Goal: Task Accomplishment & Management: Manage account settings

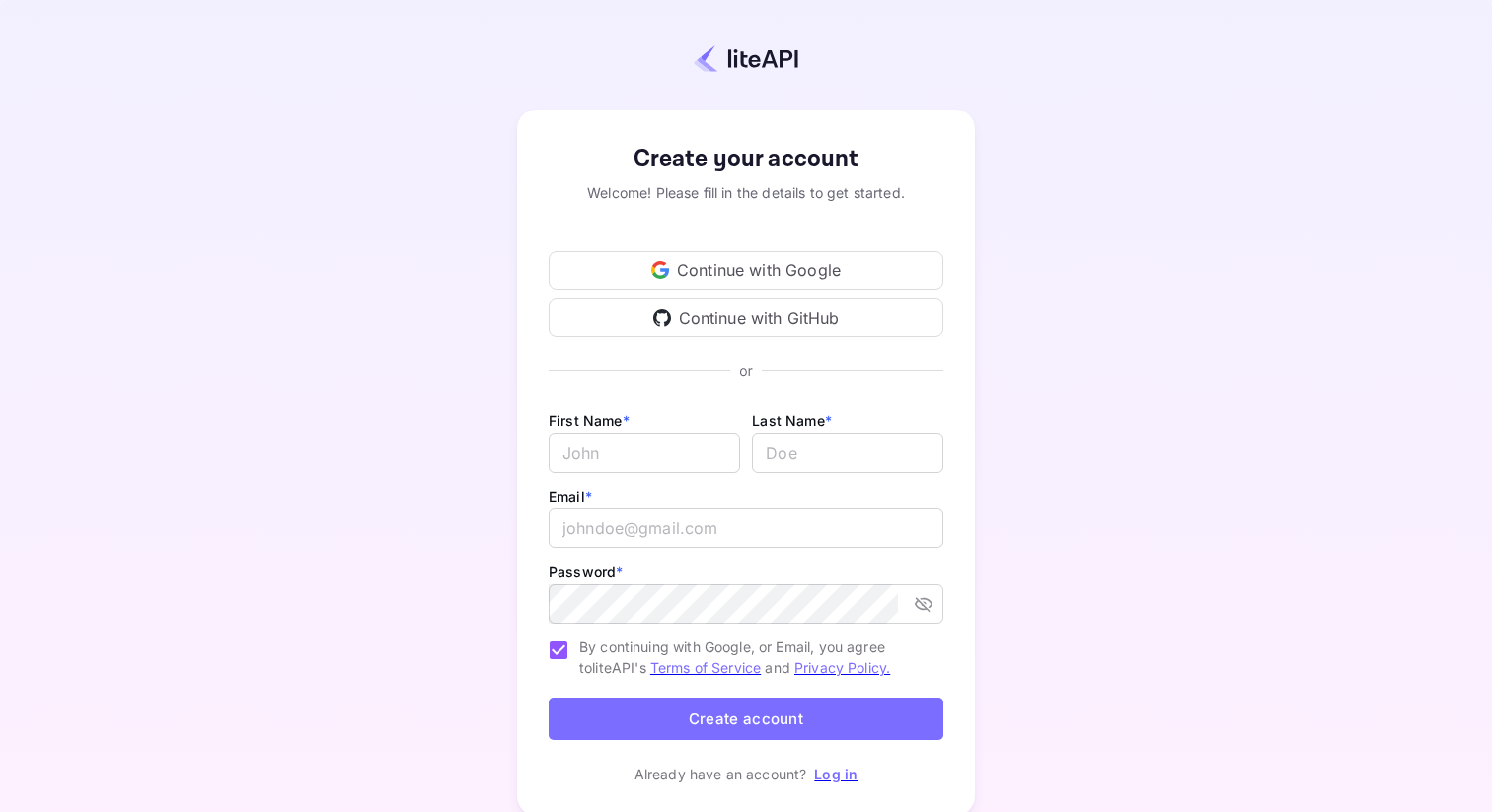
click at [719, 280] on div "Continue with Google" at bounding box center [746, 271] width 395 height 40
click at [821, 781] on link "Log in" at bounding box center [836, 773] width 44 height 17
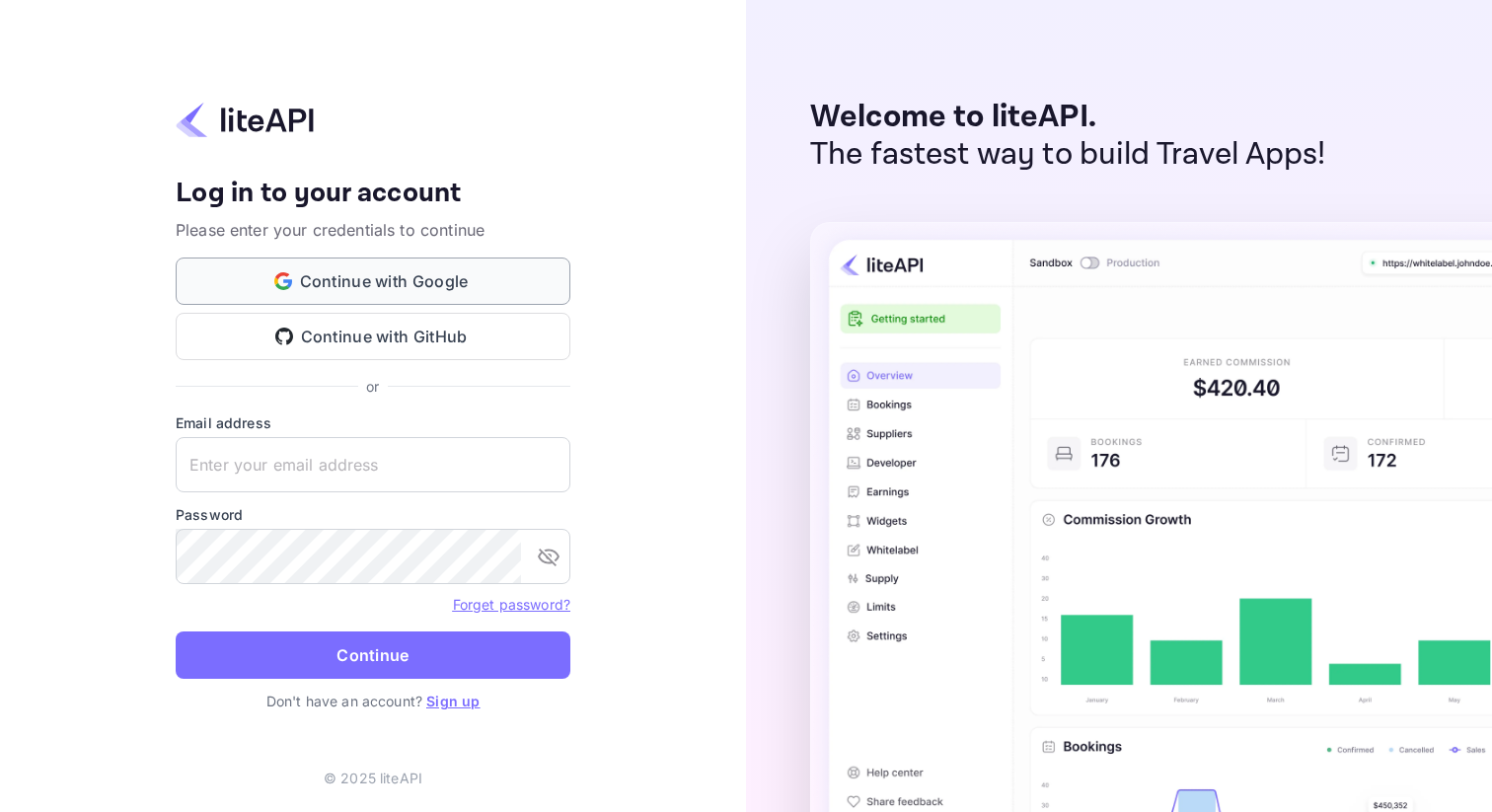
click at [396, 285] on button "Continue with Google" at bounding box center [373, 282] width 395 height 48
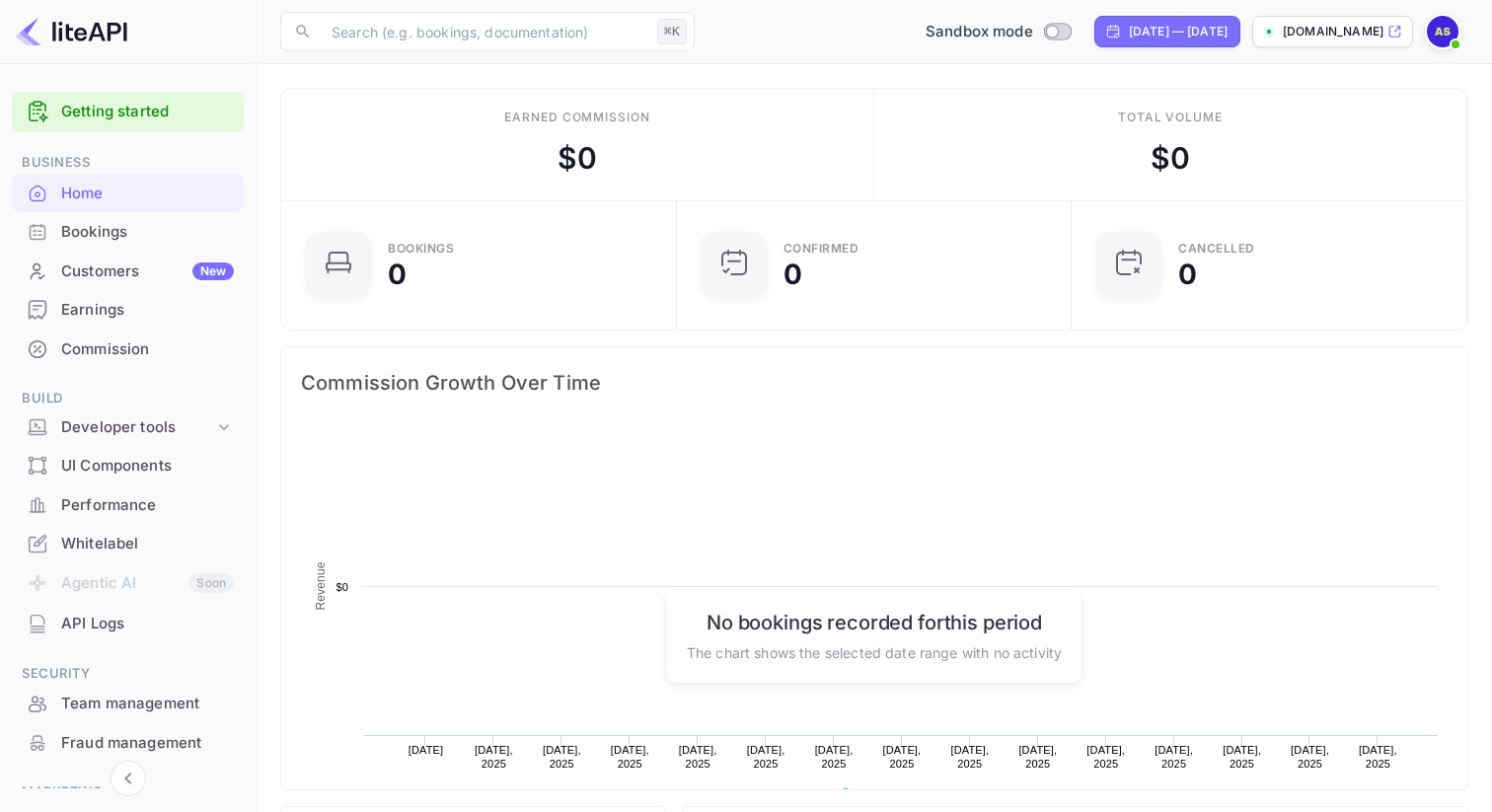
scroll to position [320, 384]
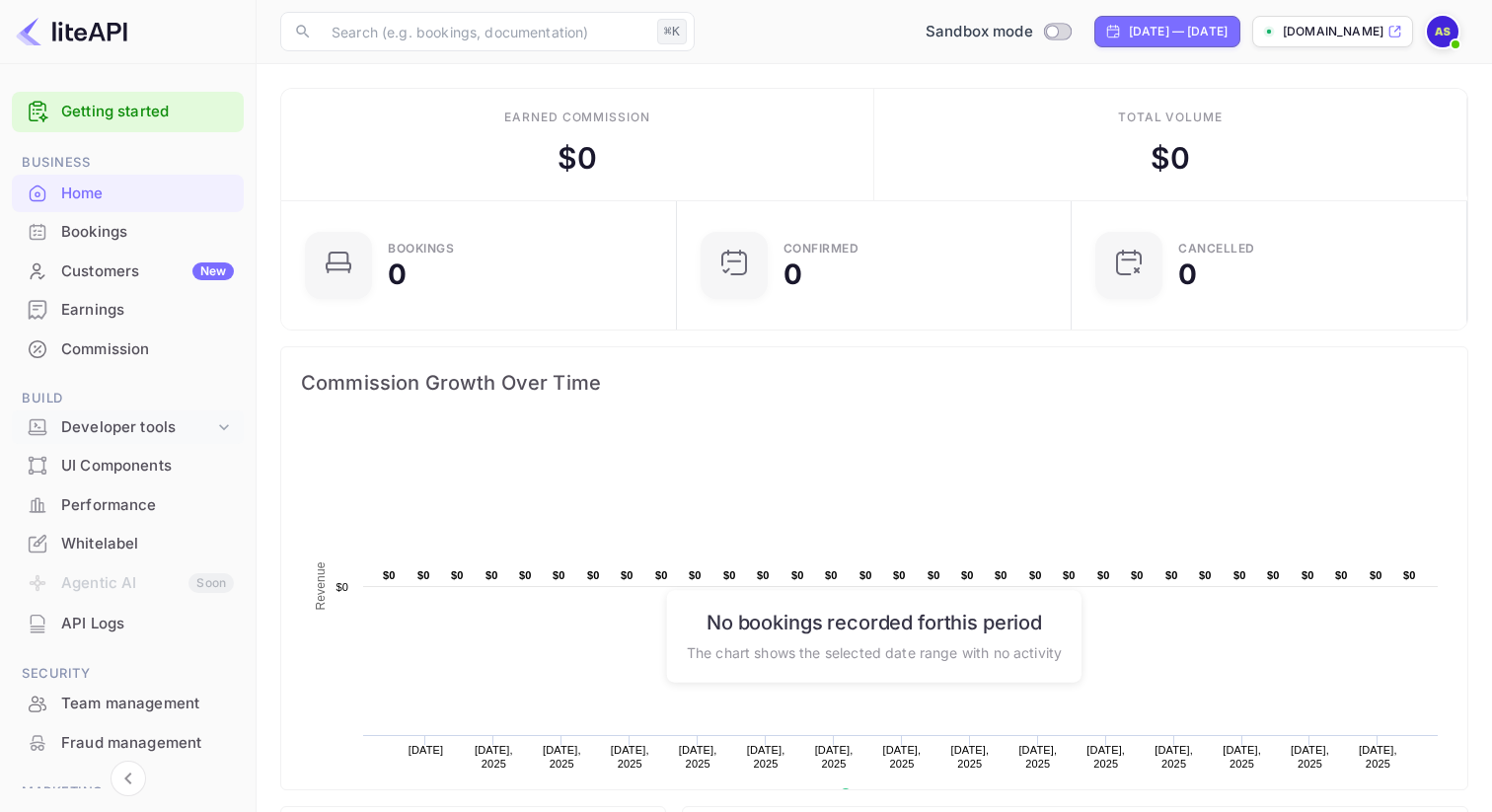
click at [118, 422] on div "Developer tools" at bounding box center [137, 427] width 153 height 23
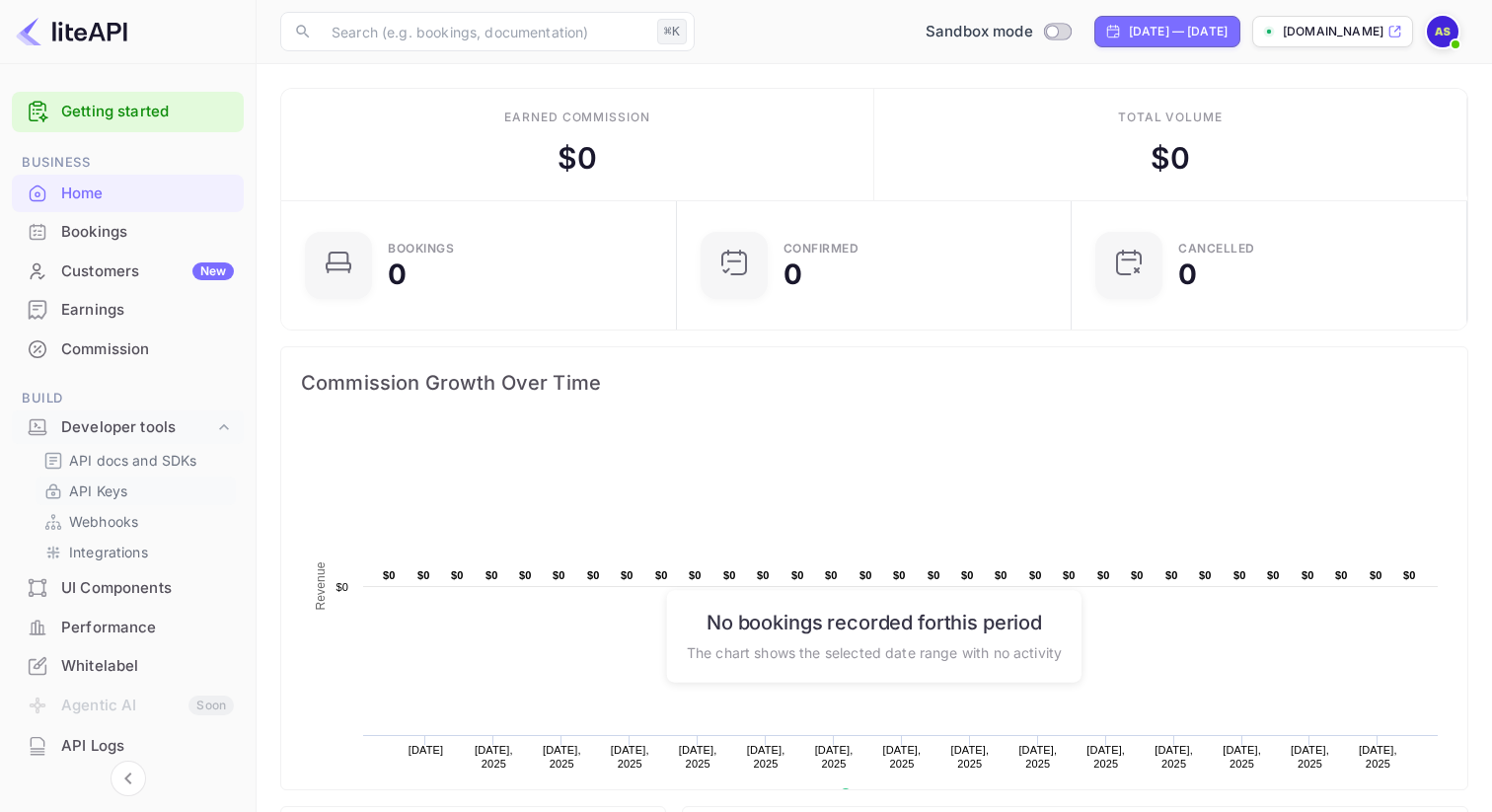
click at [114, 483] on p "API Keys" at bounding box center [98, 491] width 59 height 21
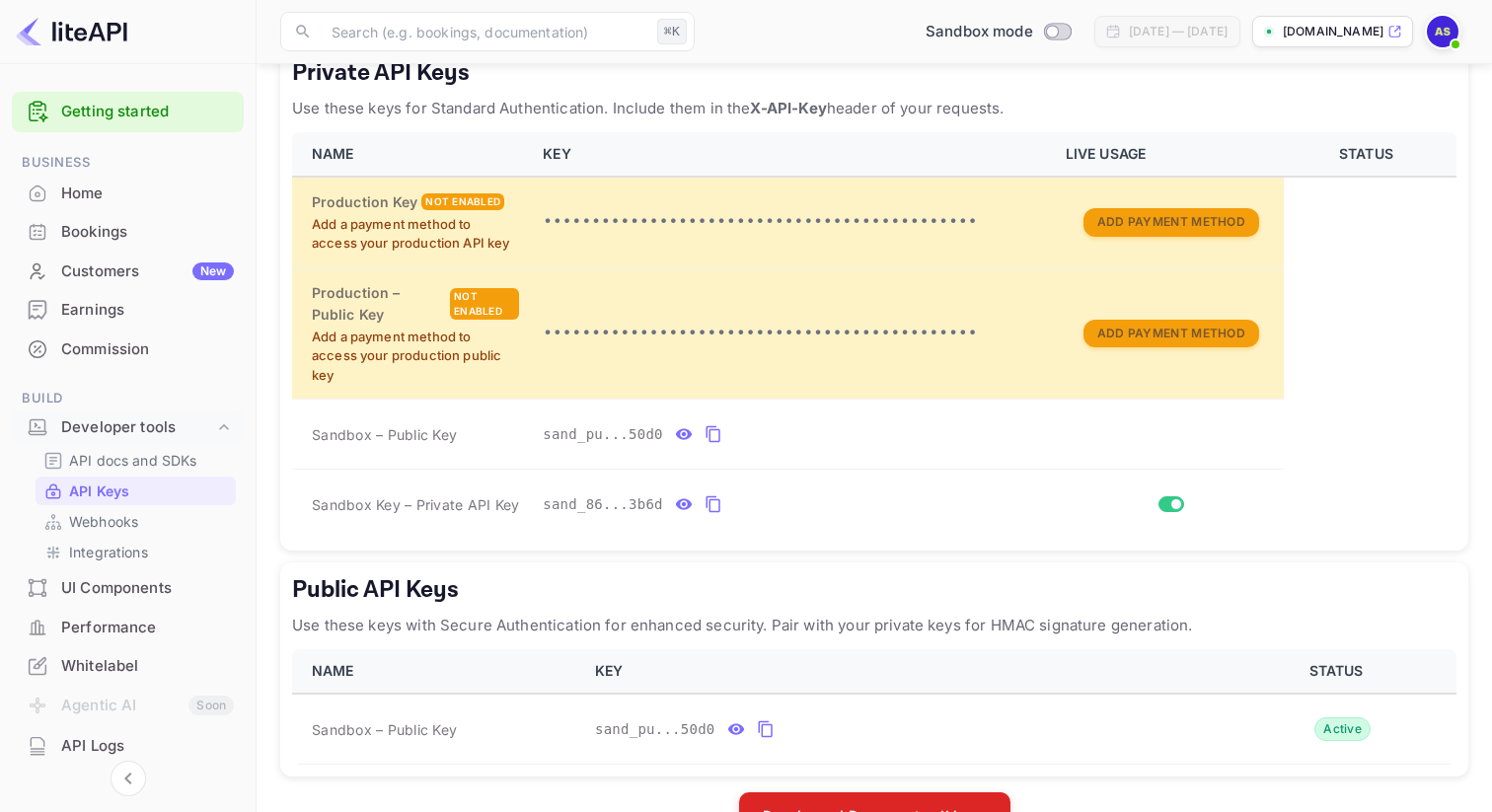
scroll to position [434, 0]
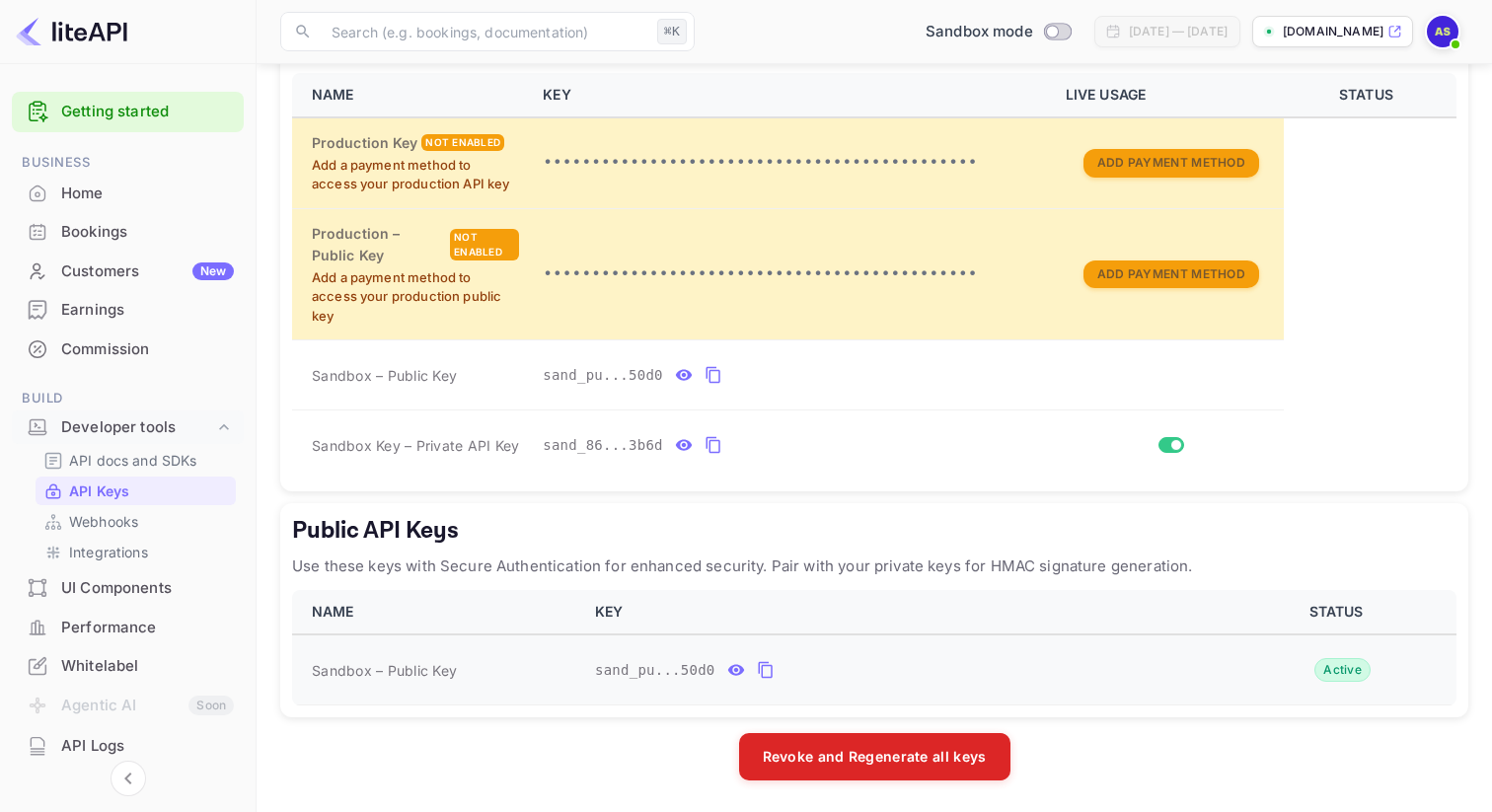
click at [765, 668] on icon "public api keys table" at bounding box center [766, 670] width 18 height 24
